Goal: Task Accomplishment & Management: Use online tool/utility

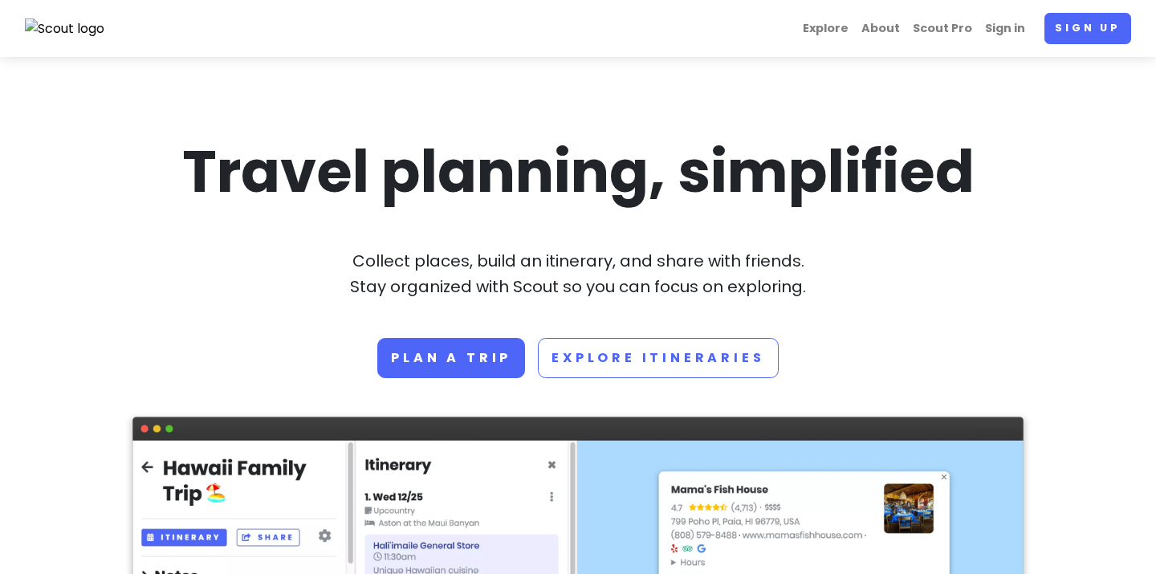
click at [1113, 35] on link "Sign up" at bounding box center [1087, 28] width 87 height 31
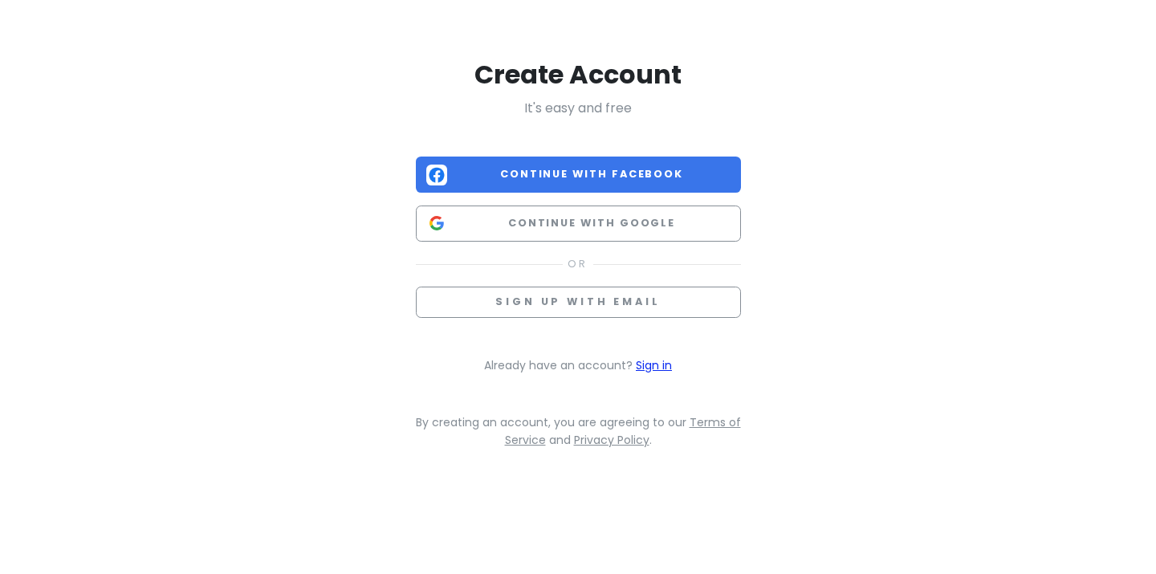
click at [663, 364] on link "Sign in" at bounding box center [654, 365] width 36 height 16
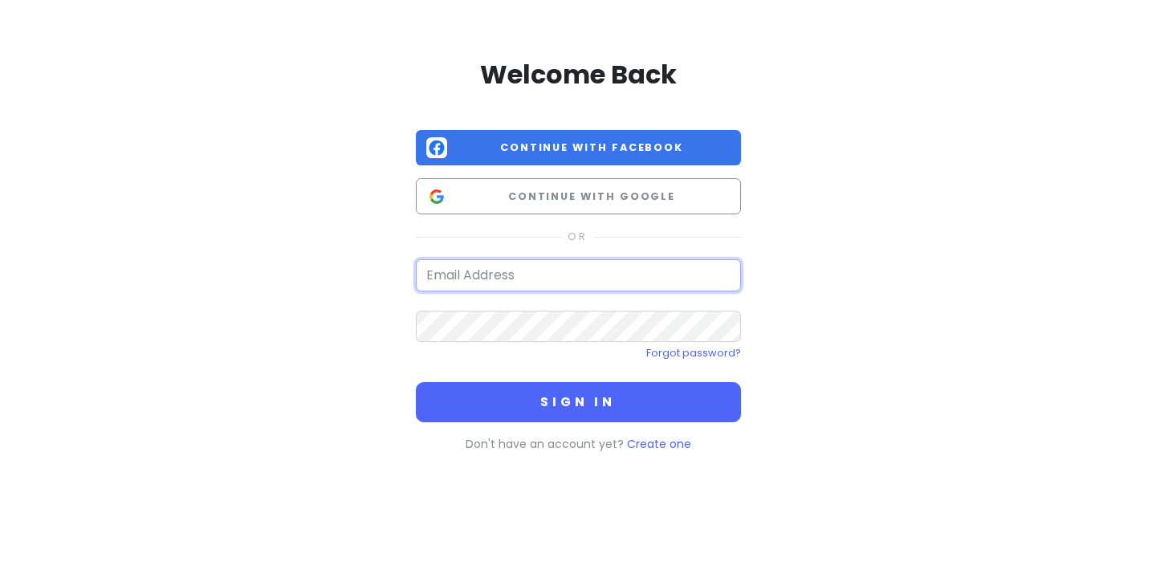
type input "[EMAIL_ADDRESS][DOMAIN_NAME]"
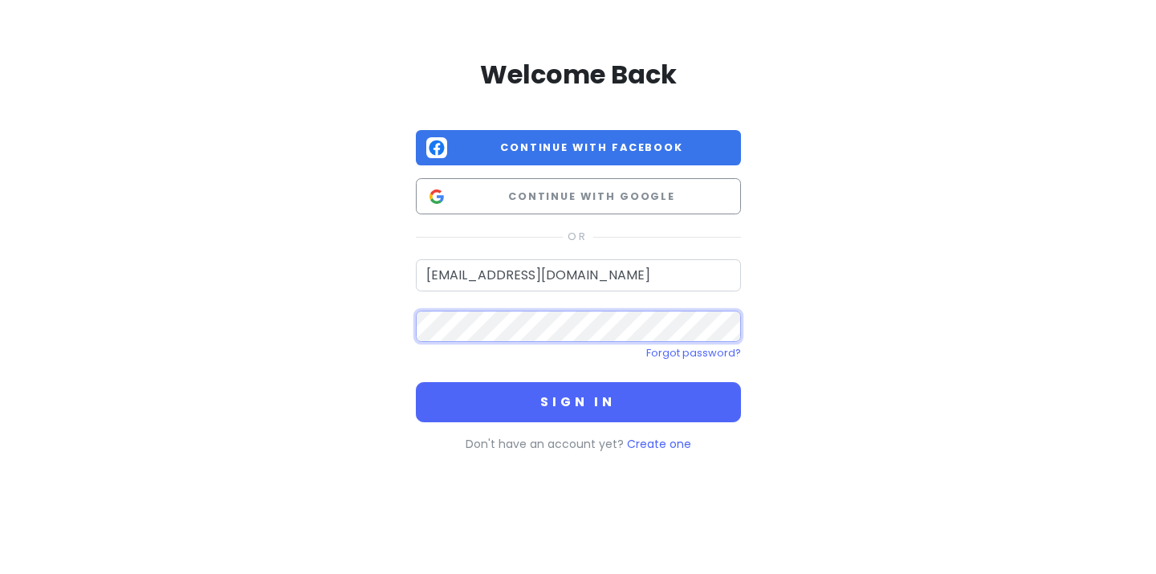
click at [578, 401] on button "Sign in" at bounding box center [578, 402] width 325 height 40
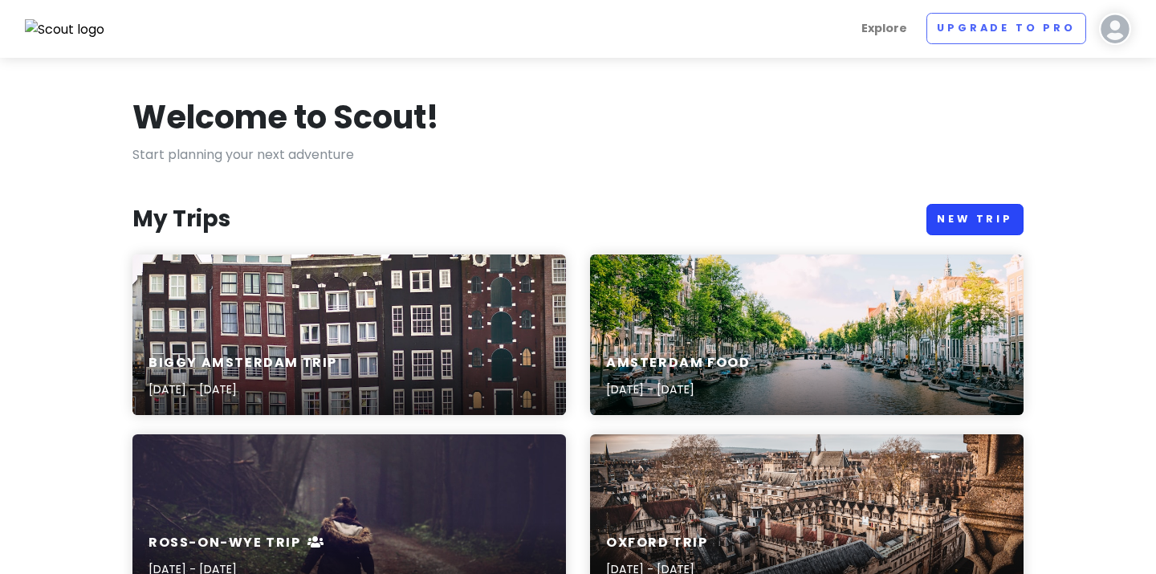
click at [1011, 215] on link "New Trip" at bounding box center [974, 219] width 97 height 31
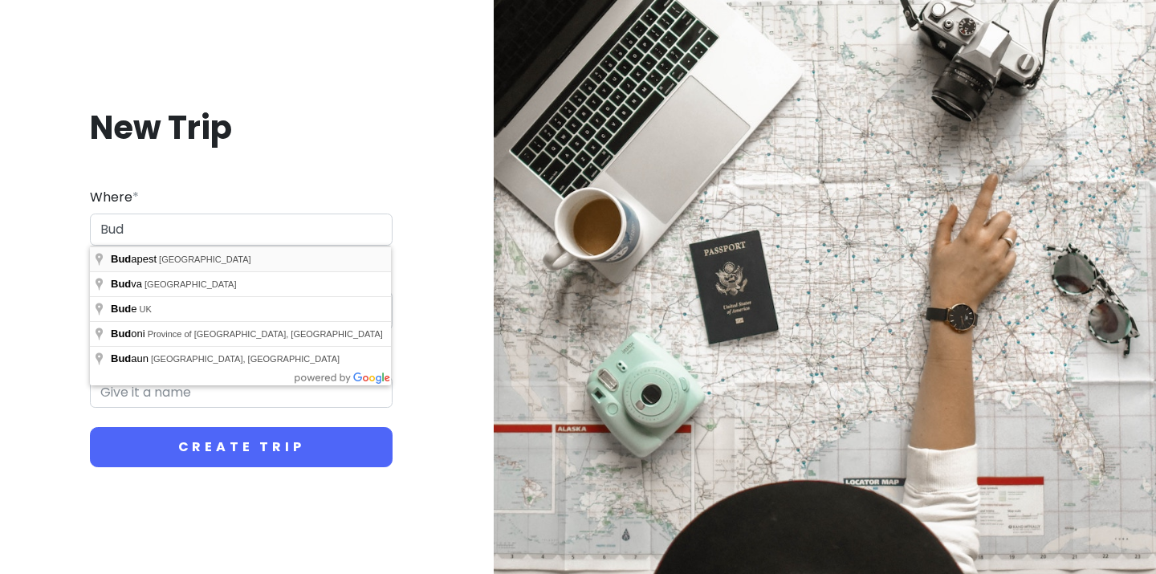
type input "[GEOGRAPHIC_DATA], [GEOGRAPHIC_DATA]"
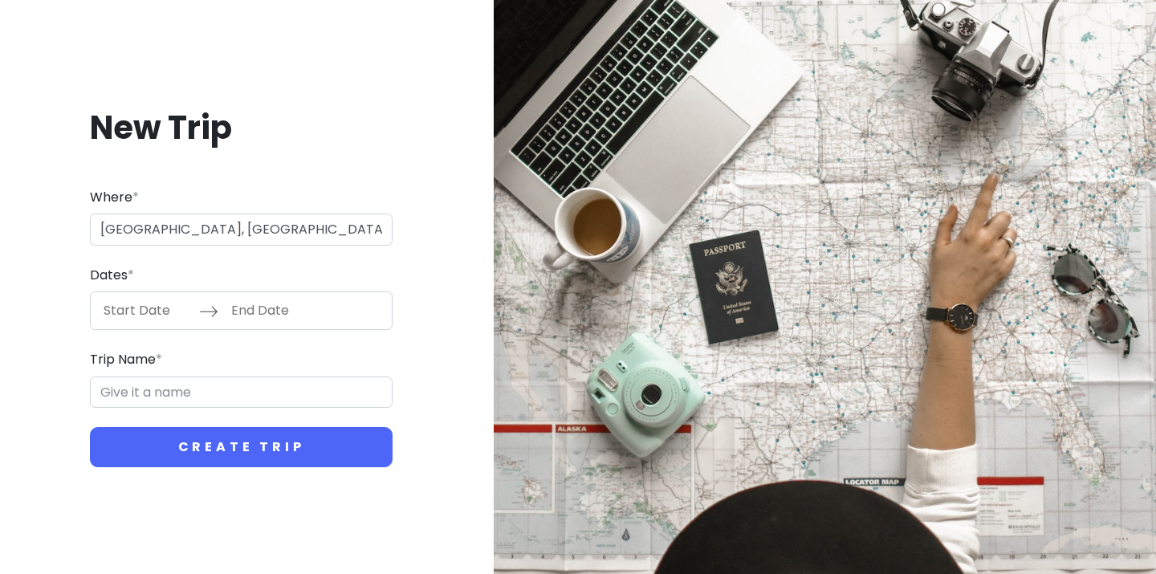
type input "Budapest Trip"
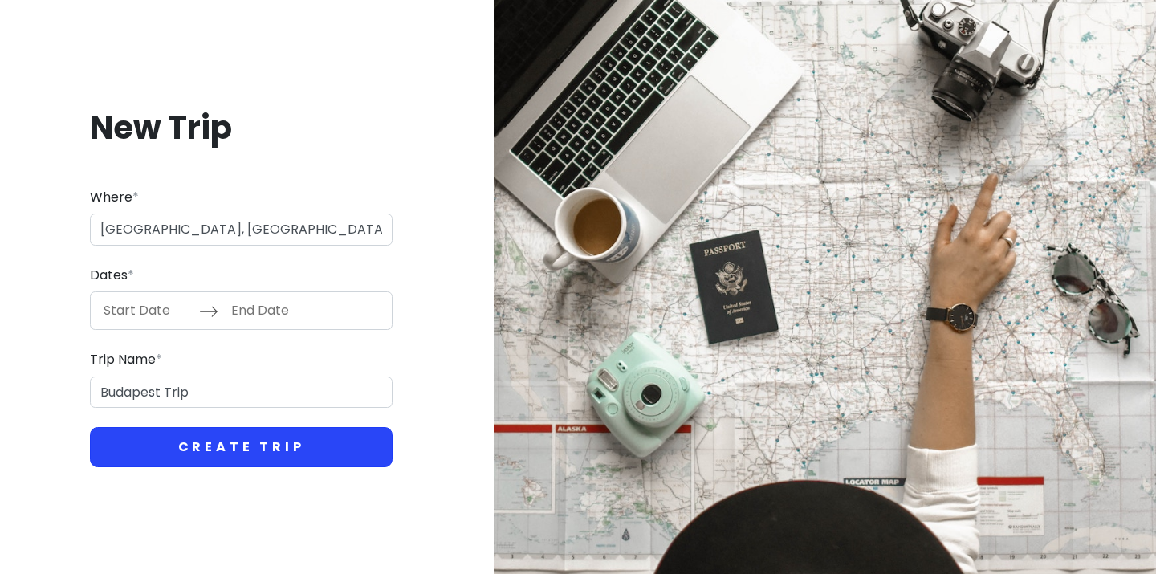
click at [253, 453] on button "Create Trip" at bounding box center [241, 447] width 303 height 40
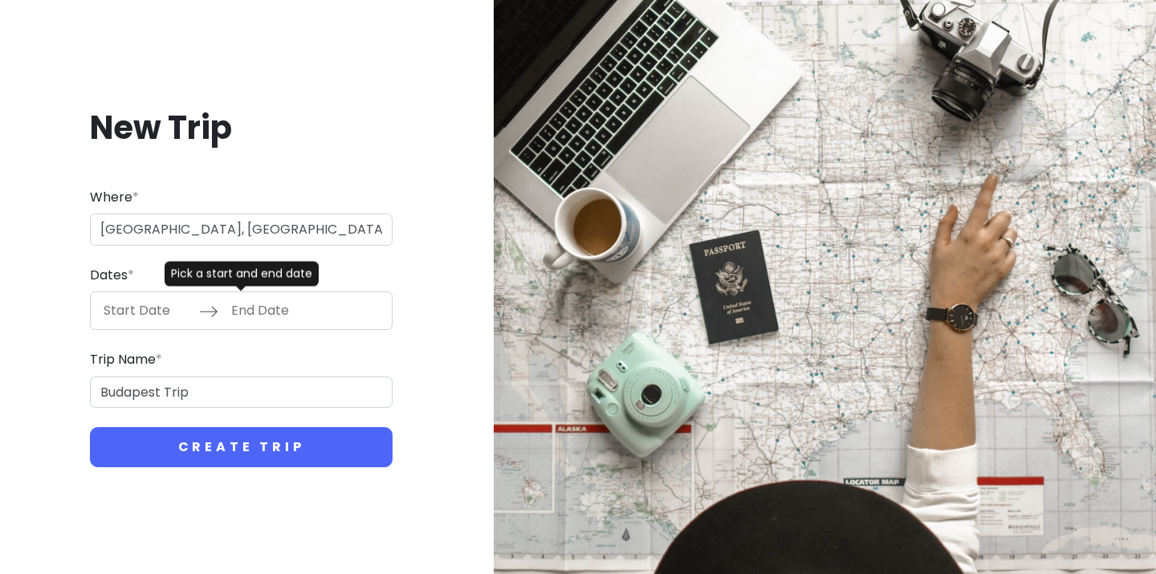
click at [255, 299] on input "End Date" at bounding box center [274, 310] width 104 height 37
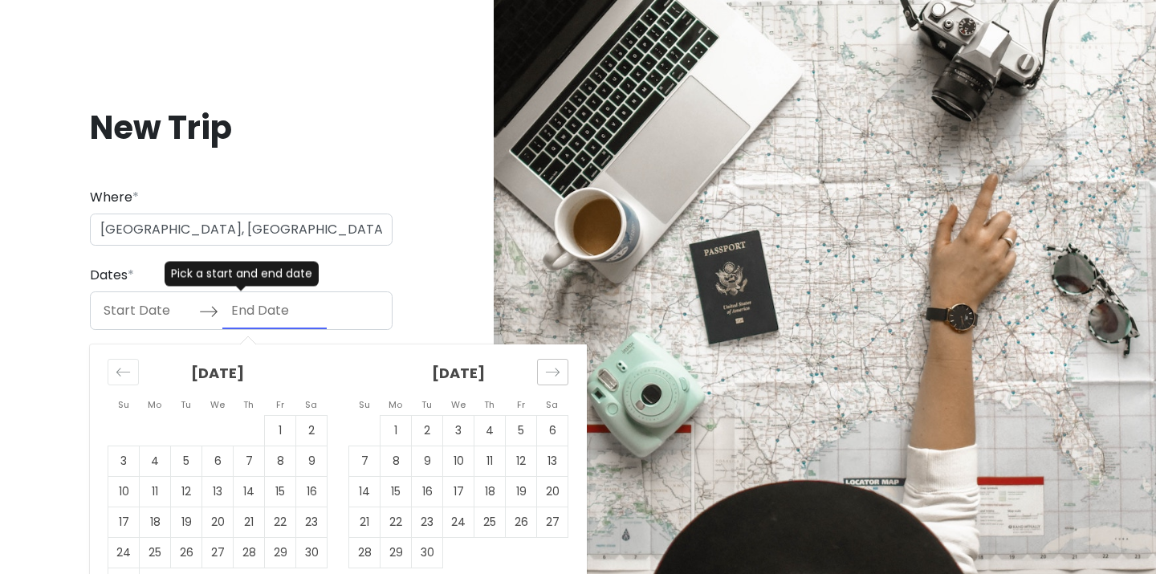
click at [554, 372] on icon "Move forward to switch to the next month." at bounding box center [552, 371] width 15 height 15
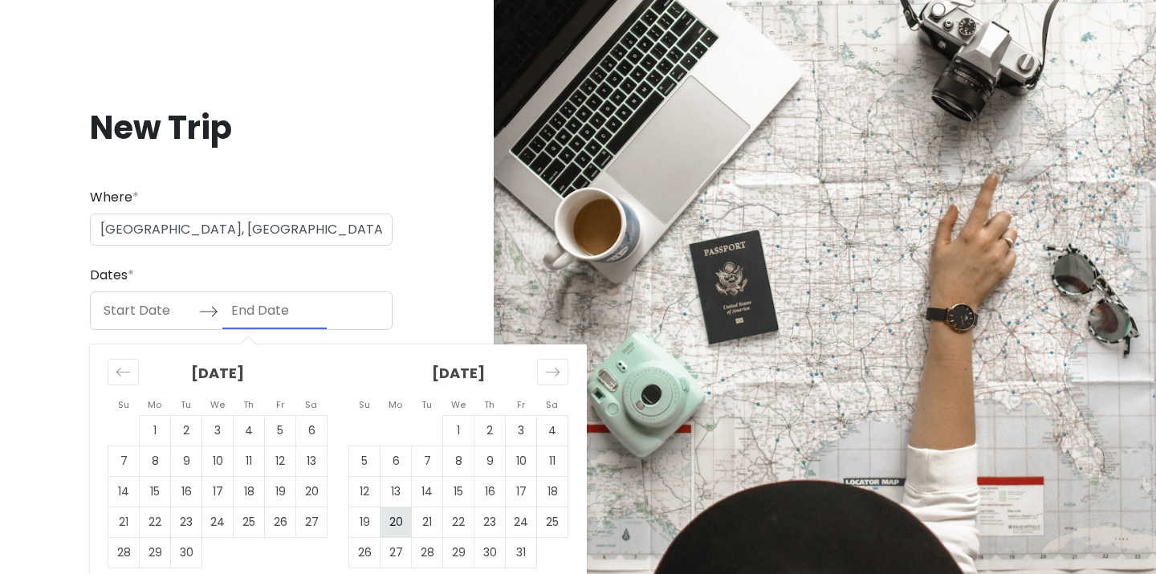
click at [397, 515] on td "20" at bounding box center [396, 522] width 31 height 31
type input "[DATE]"
click at [495, 518] on td "23" at bounding box center [489, 522] width 31 height 31
type input "[DATE]"
click at [372, 552] on td "26" at bounding box center [364, 553] width 31 height 31
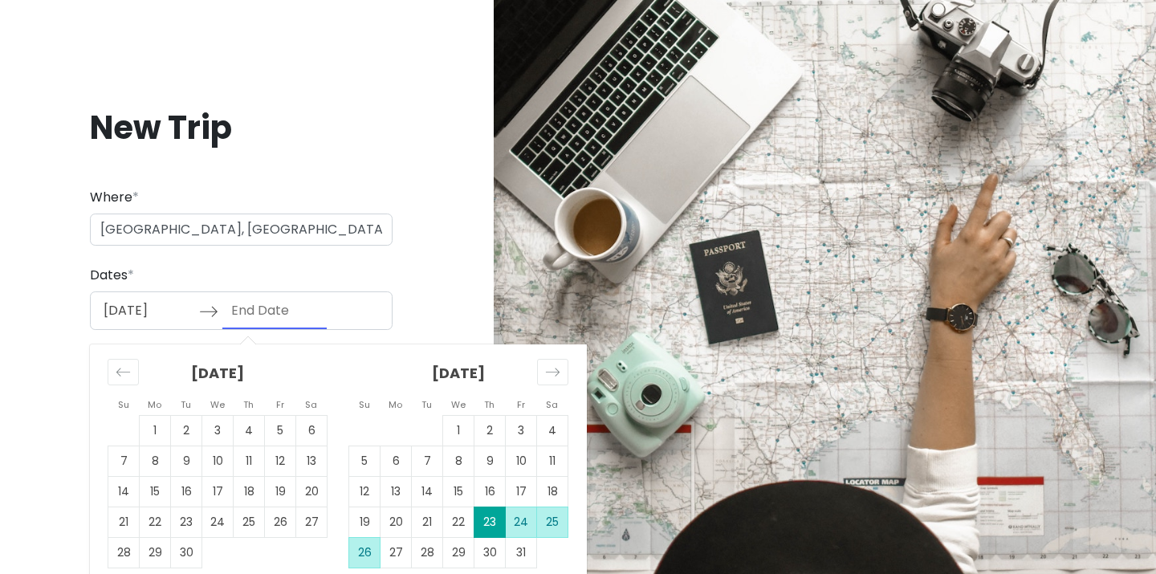
type input "[DATE]"
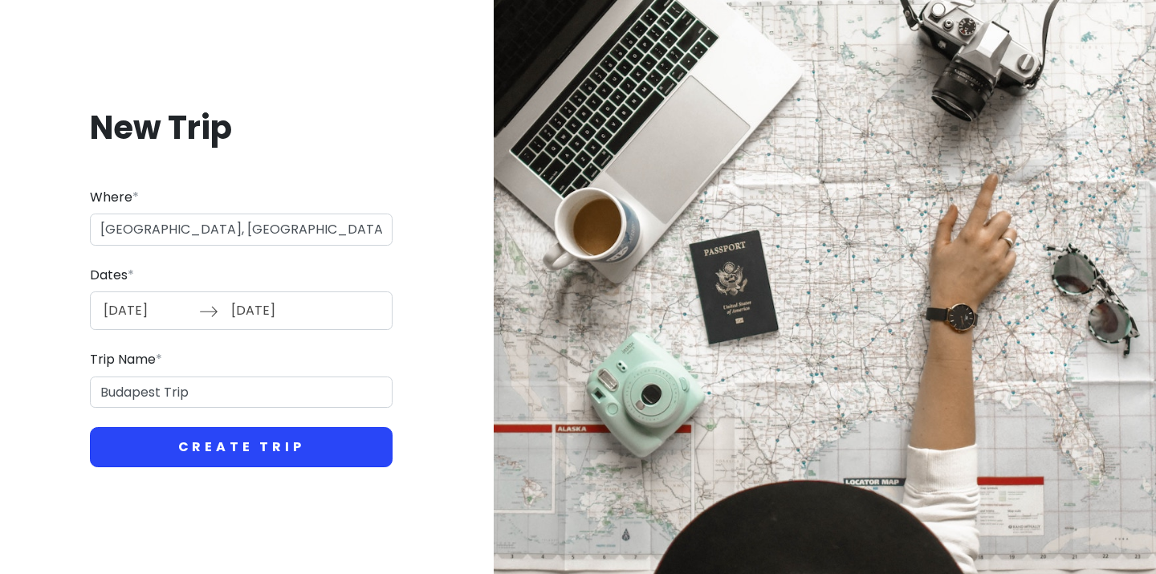
click at [308, 438] on button "Create Trip" at bounding box center [241, 447] width 303 height 40
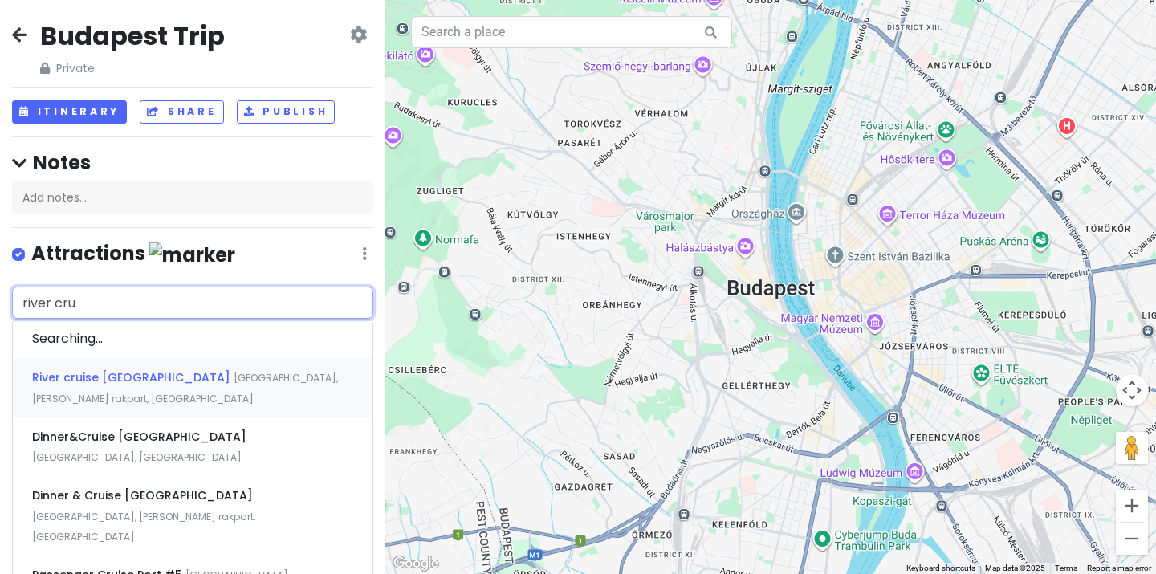
type input "river crus"
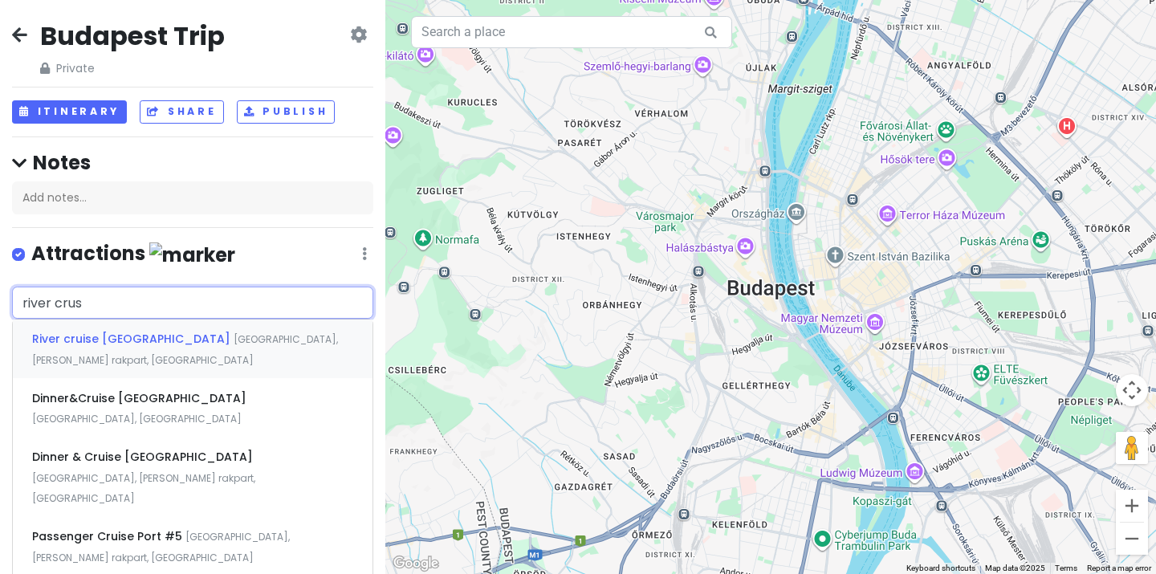
click at [165, 336] on span "[GEOGRAPHIC_DATA], [PERSON_NAME] rakpart, [GEOGRAPHIC_DATA]" at bounding box center [185, 349] width 306 height 35
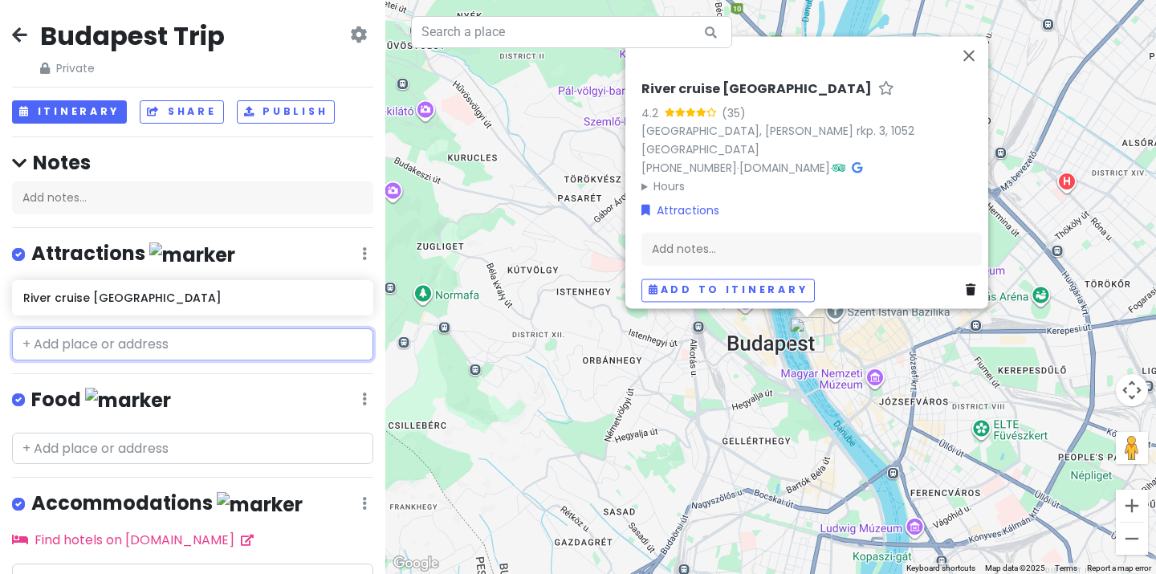
click at [243, 342] on input "text" at bounding box center [192, 344] width 361 height 32
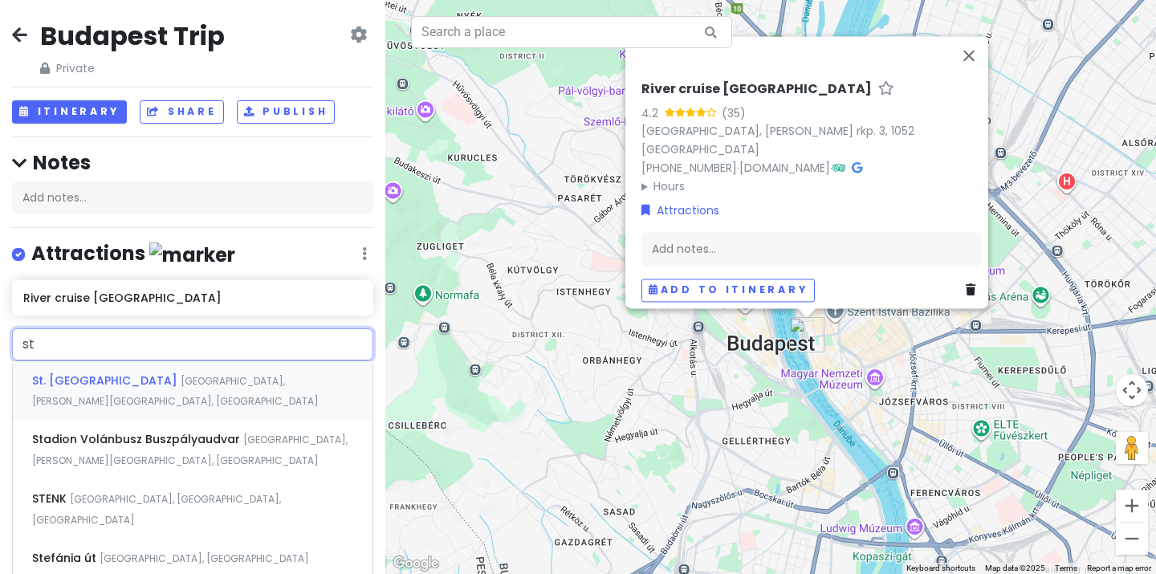
type input "st s"
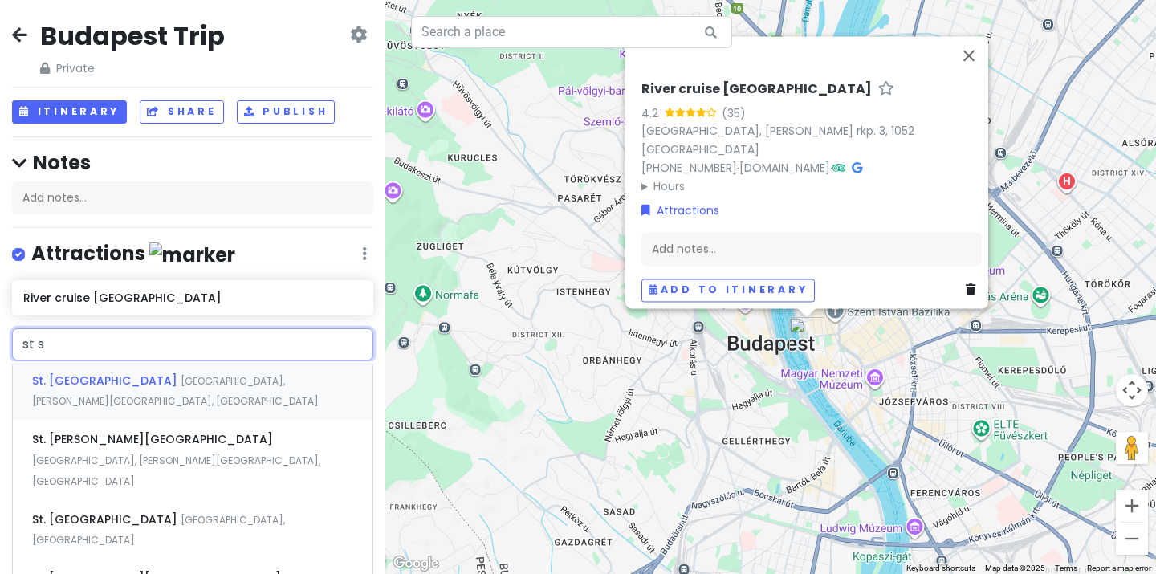
click at [258, 381] on span "[GEOGRAPHIC_DATA], [PERSON_NAME][GEOGRAPHIC_DATA], [GEOGRAPHIC_DATA]" at bounding box center [175, 391] width 287 height 35
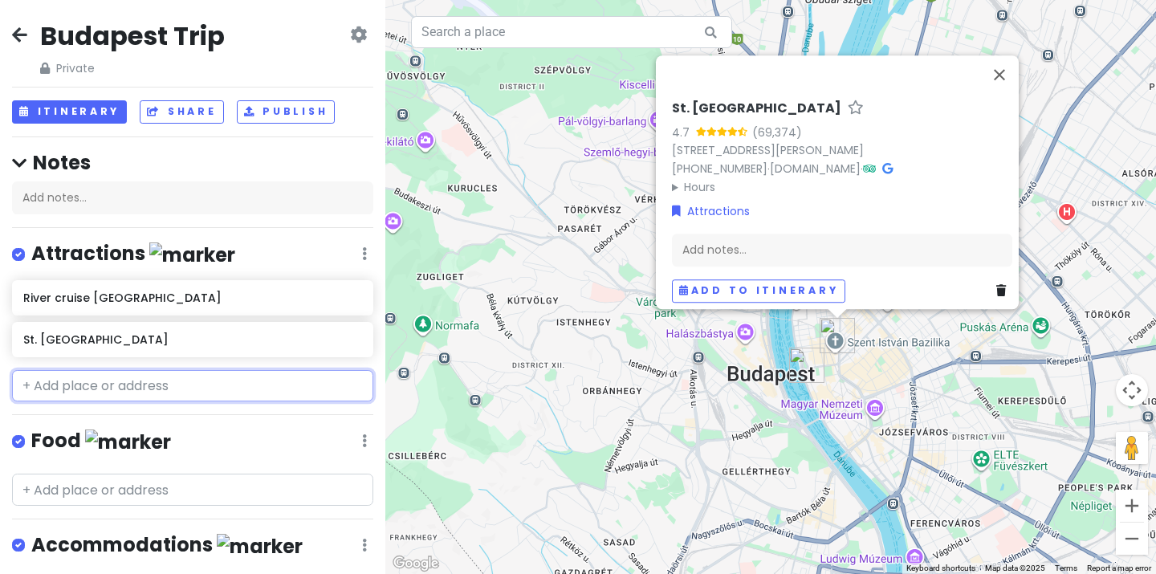
click at [92, 395] on input "text" at bounding box center [192, 386] width 361 height 32
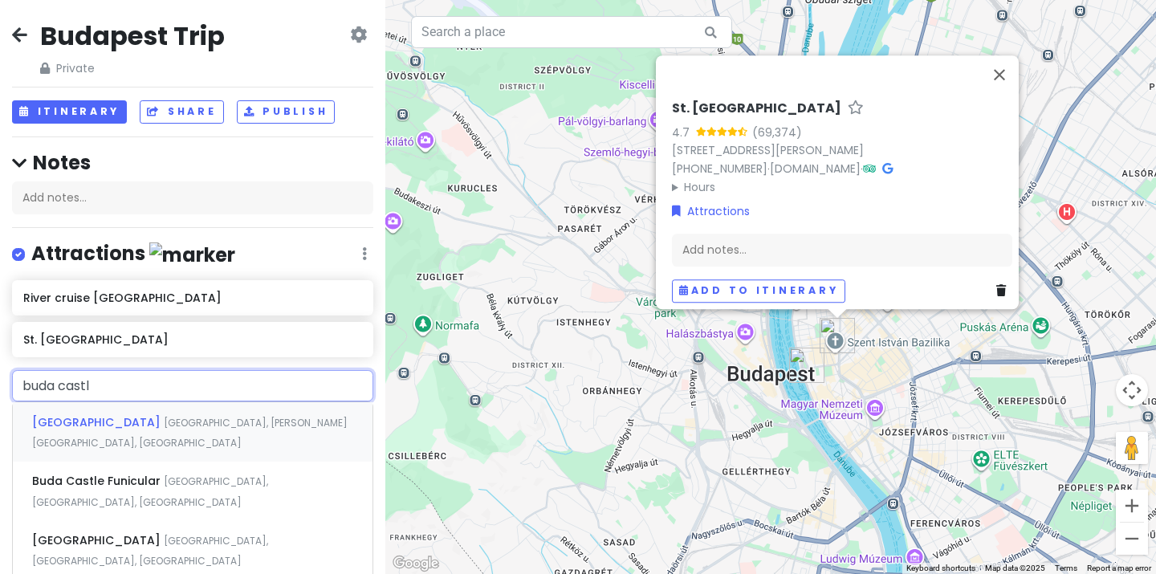
type input "[GEOGRAPHIC_DATA]"
click at [186, 431] on div "[GEOGRAPHIC_DATA], [PERSON_NAME][GEOGRAPHIC_DATA], [GEOGRAPHIC_DATA]" at bounding box center [193, 431] width 360 height 59
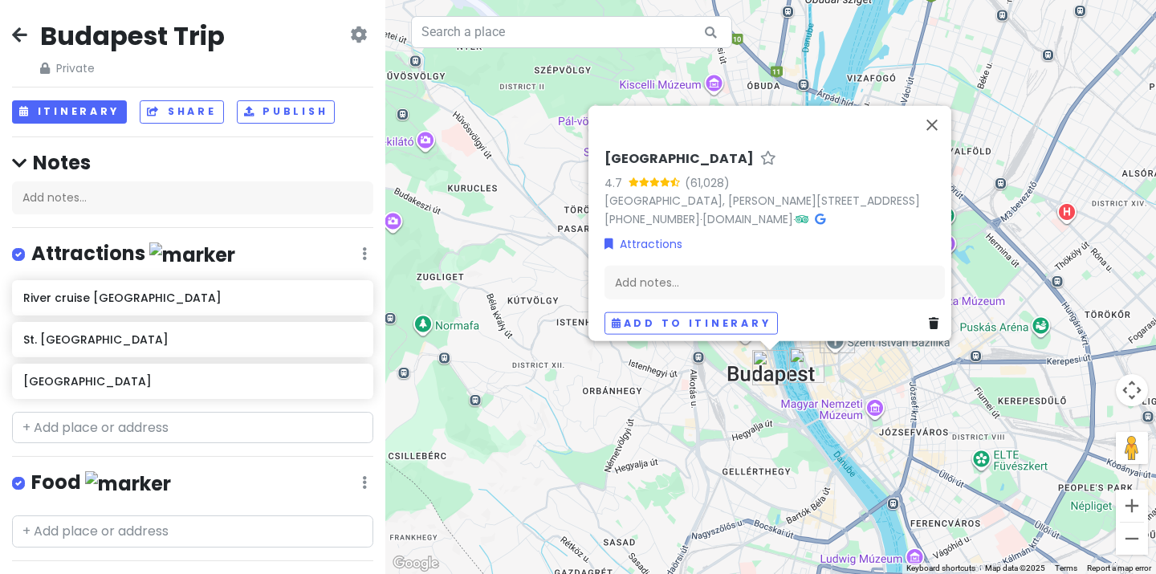
click at [768, 0] on div "[GEOGRAPHIC_DATA] 4.7 (61,028) [GEOGRAPHIC_DATA], [PERSON_NAME][GEOGRAPHIC_DATA…" at bounding box center [770, 287] width 771 height 574
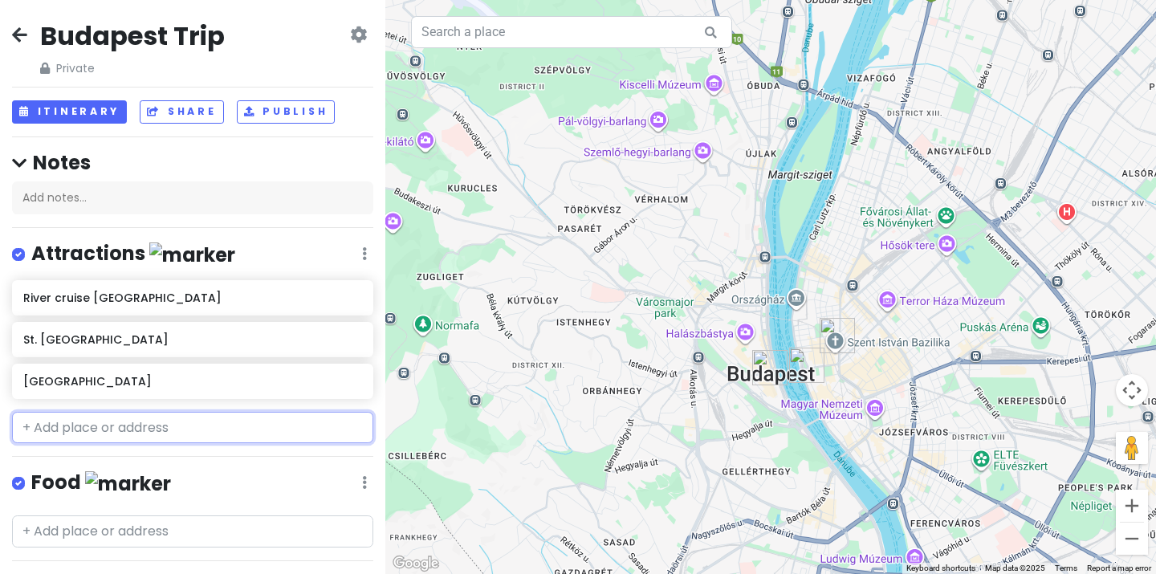
click at [211, 426] on input "text" at bounding box center [192, 428] width 361 height 32
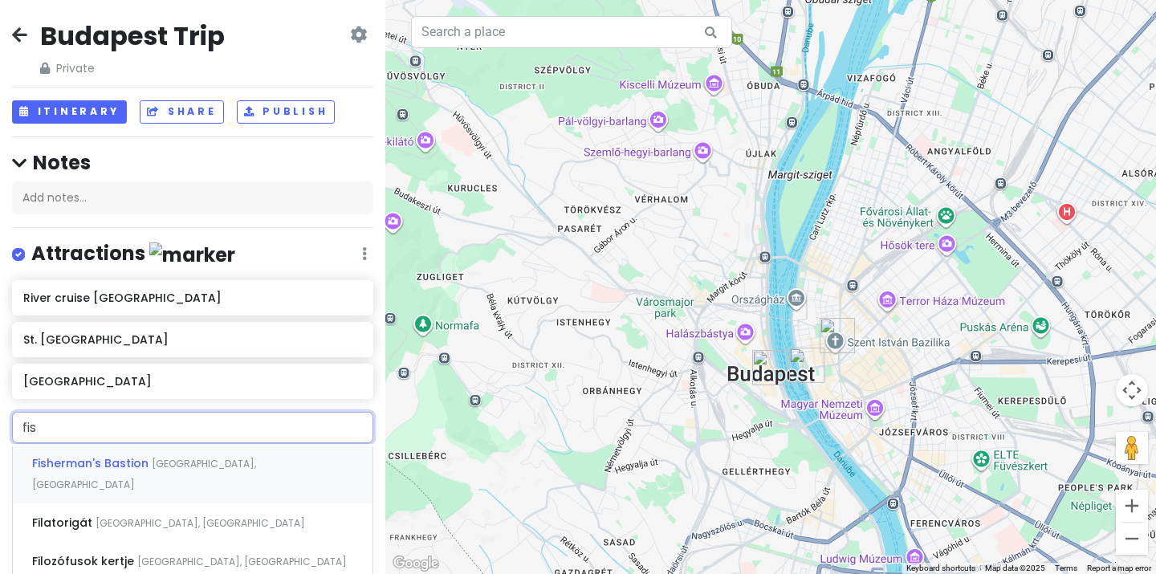
type input "fish"
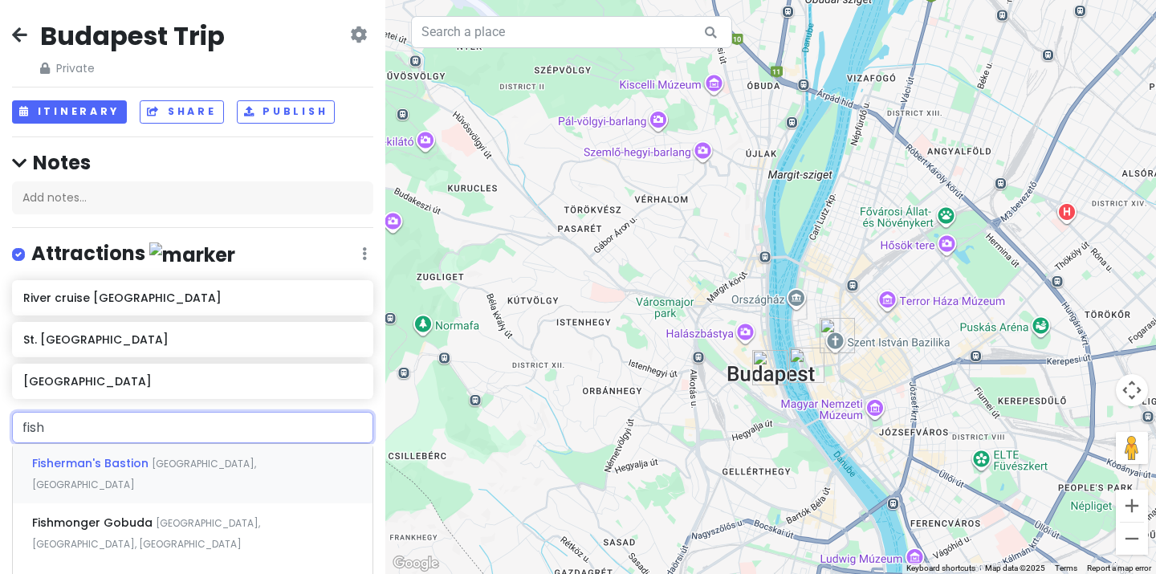
click at [213, 457] on span "[GEOGRAPHIC_DATA], [GEOGRAPHIC_DATA]" at bounding box center [144, 474] width 224 height 35
